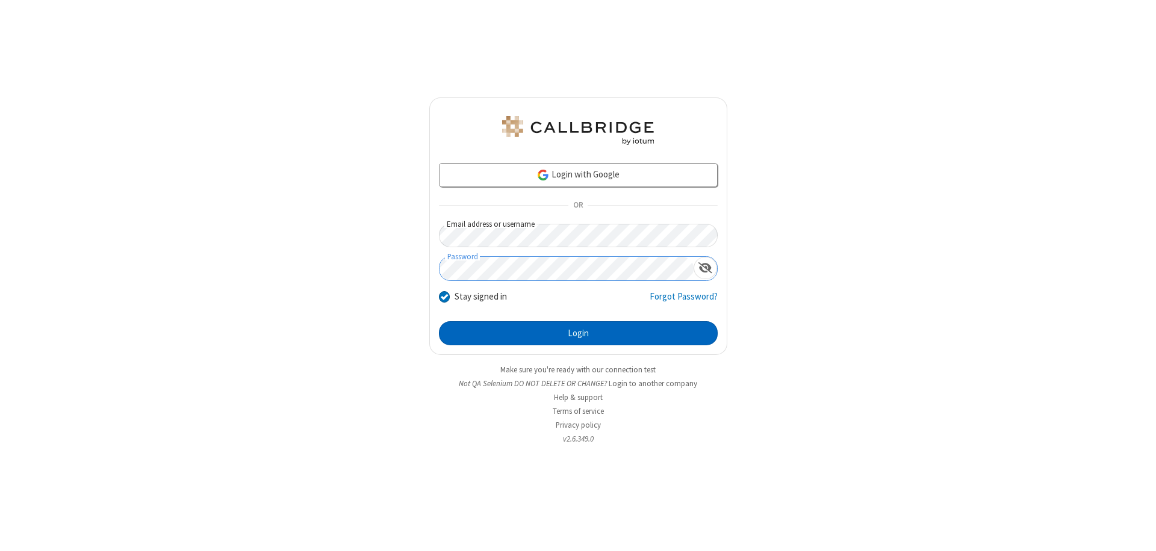
click at [578, 333] on button "Login" at bounding box center [578, 333] width 279 height 24
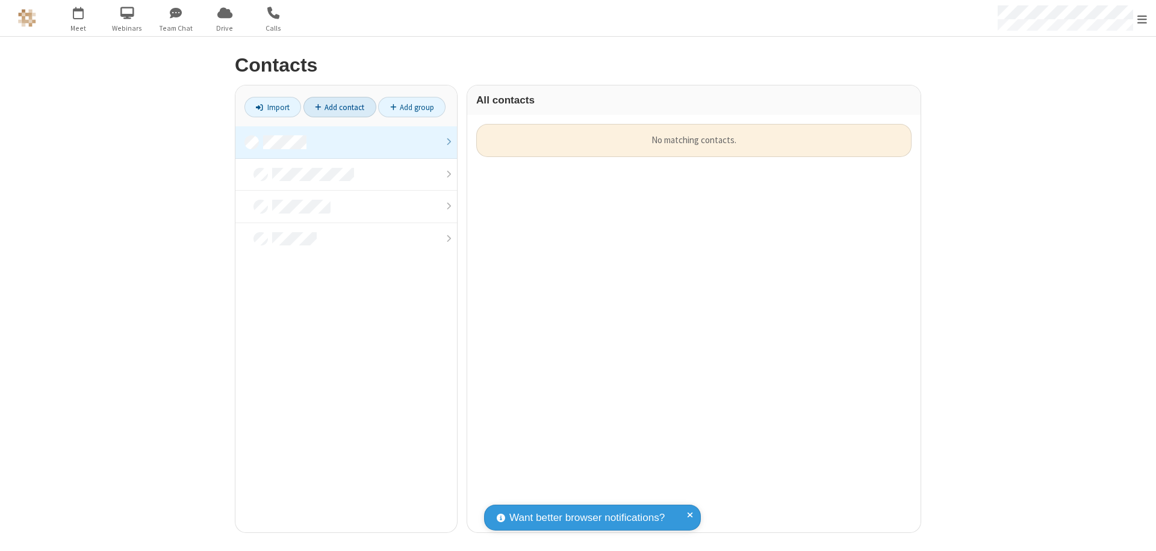
click at [339, 107] on link "Add contact" at bounding box center [339, 107] width 73 height 20
